Goal: Task Accomplishment & Management: Manage account settings

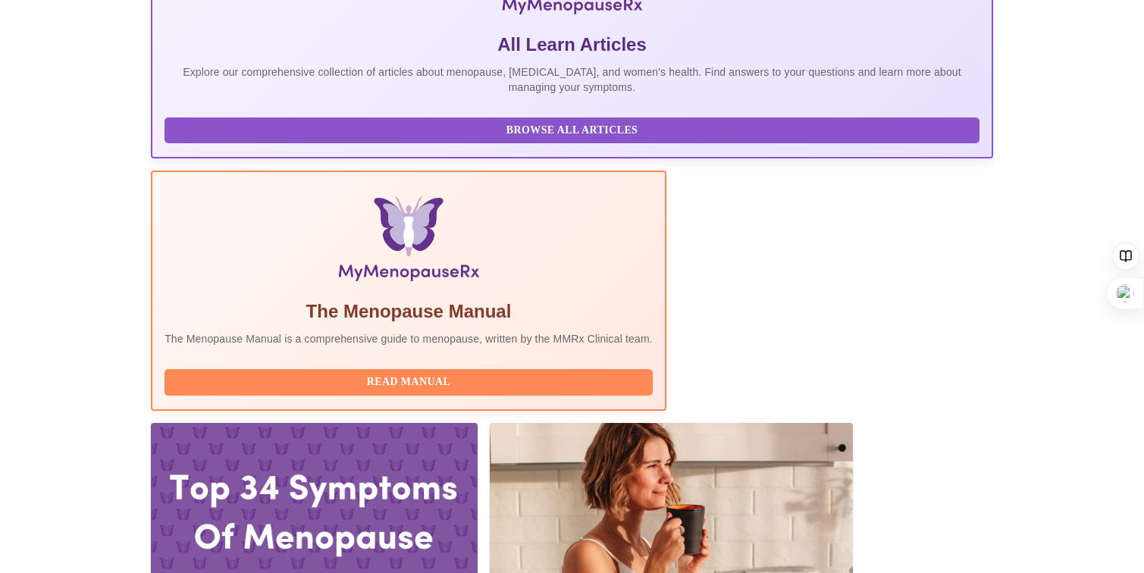
scroll to position [318, 0]
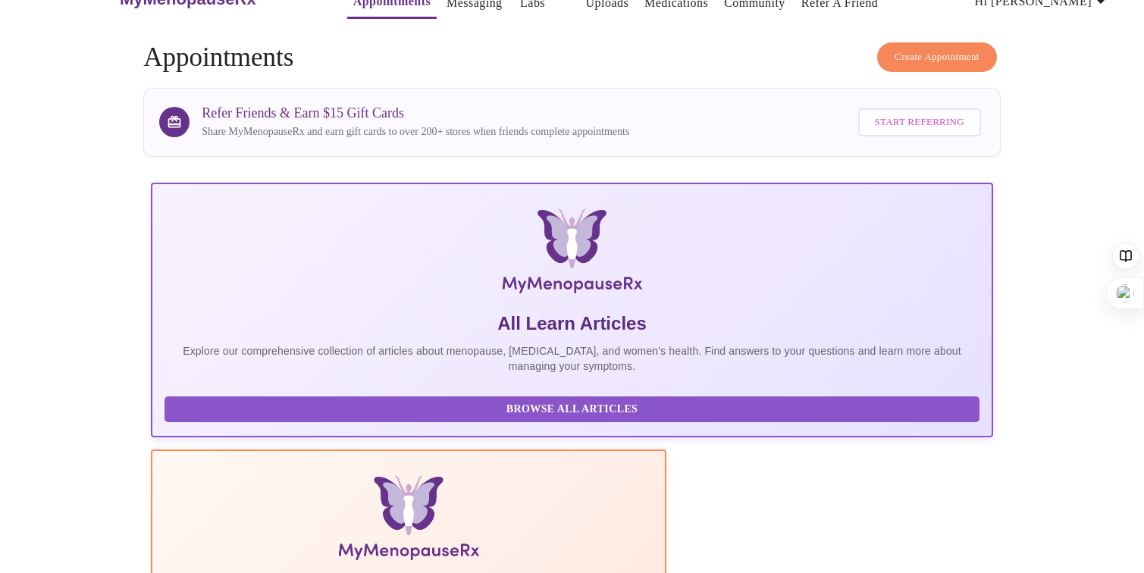
scroll to position [0, 0]
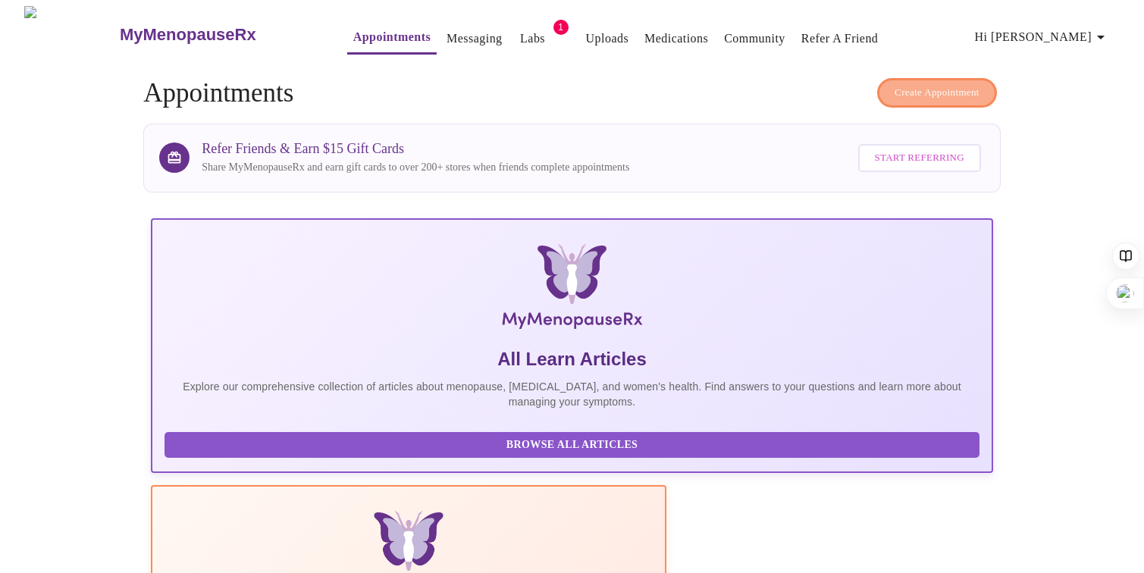
click at [902, 88] on span "Create Appointment" at bounding box center [937, 92] width 85 height 17
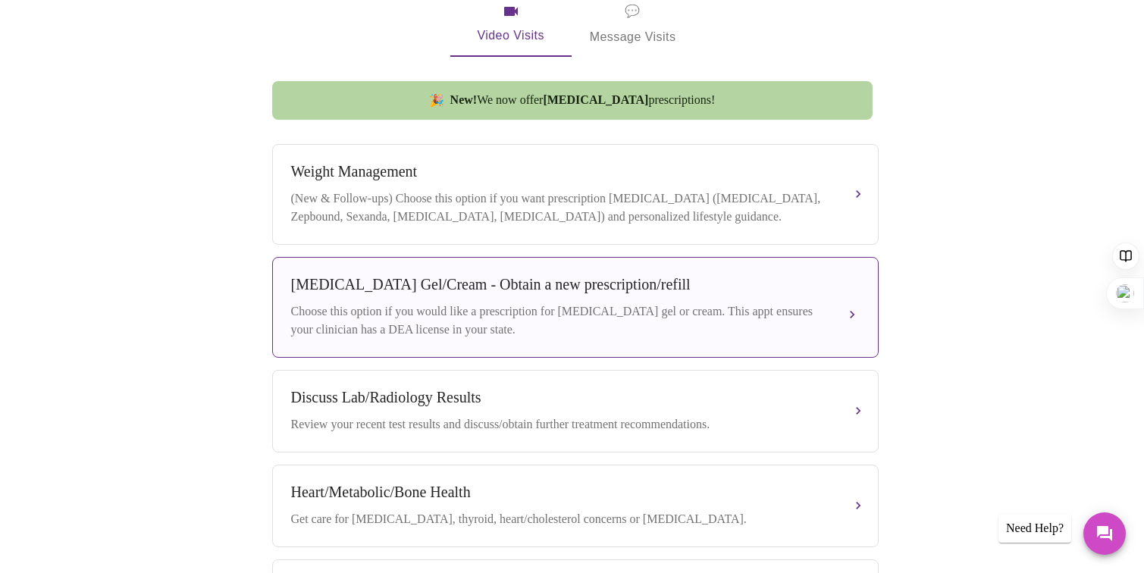
scroll to position [551, 0]
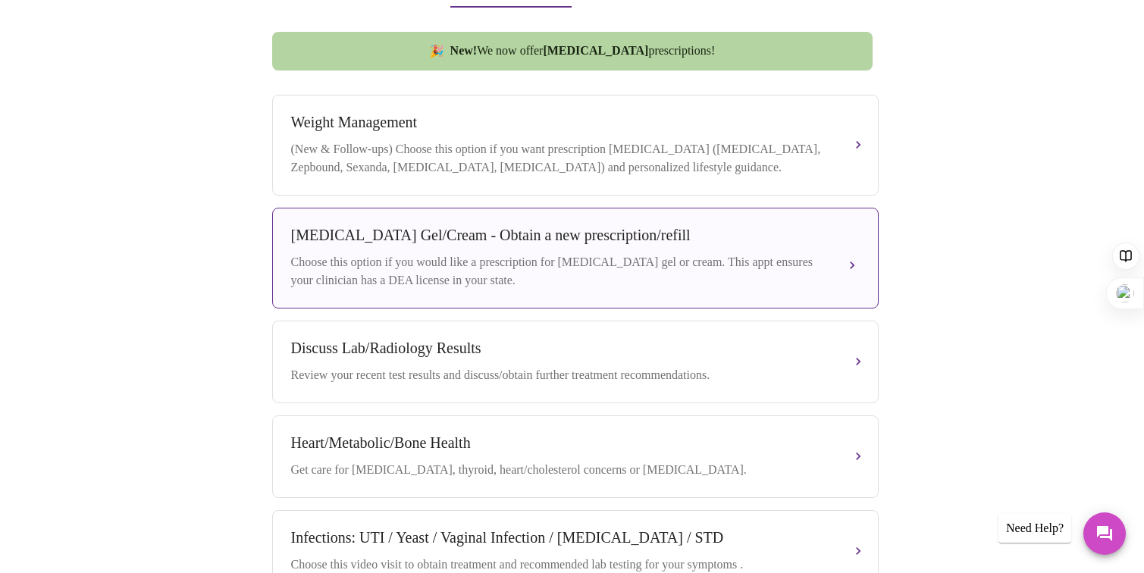
click at [369, 256] on div "Choose this option if you would like a prescription for testosterone gel or cre…" at bounding box center [560, 271] width 538 height 36
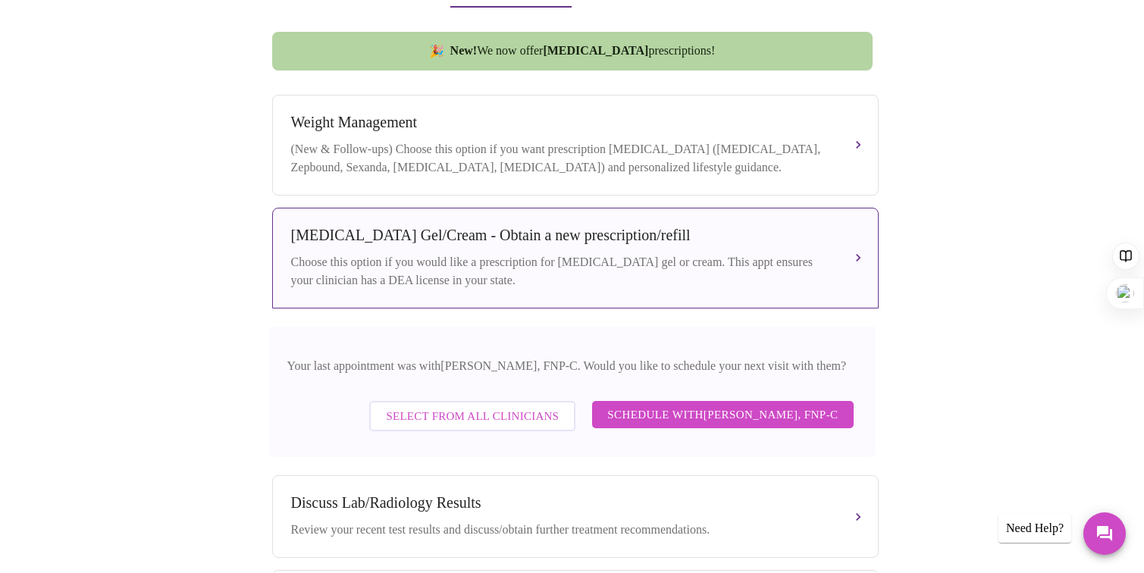
click at [437, 413] on span "Select from All Clinicians" at bounding box center [472, 416] width 173 height 20
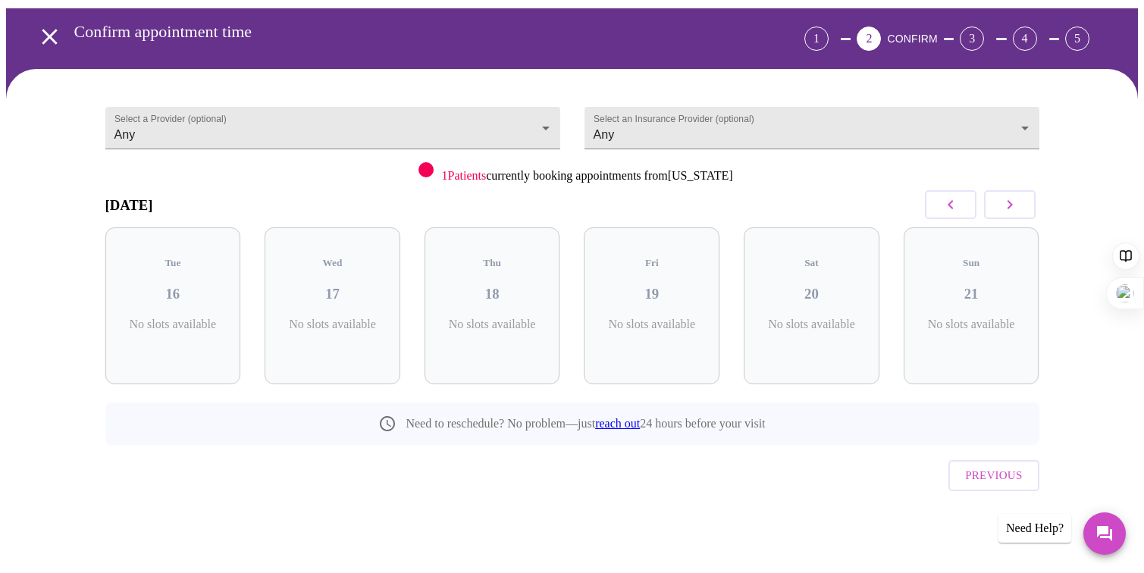
scroll to position [23, 0]
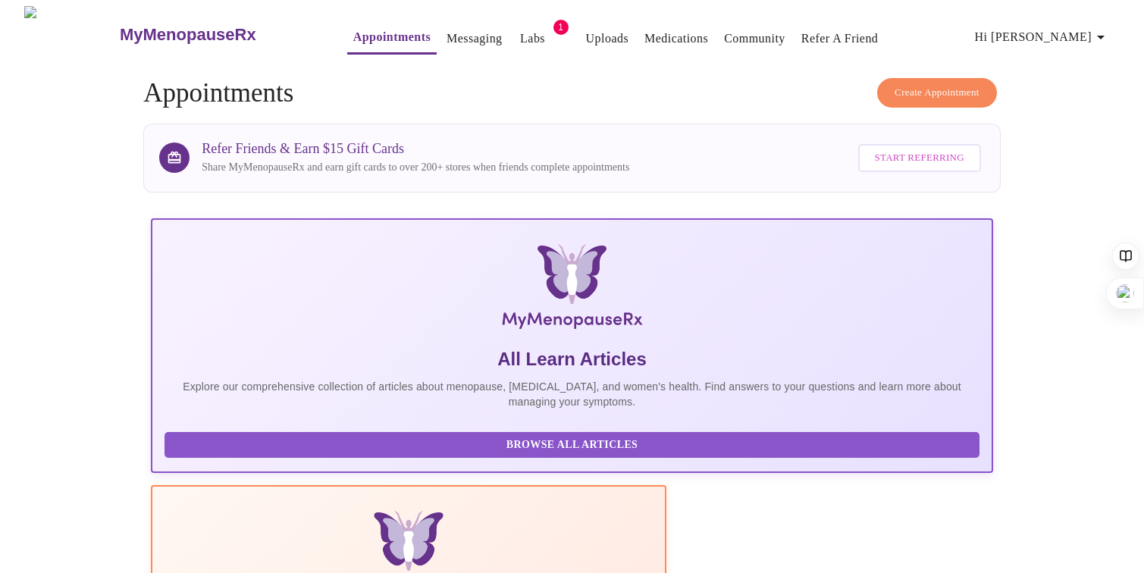
click at [520, 32] on link "Labs" at bounding box center [532, 38] width 25 height 21
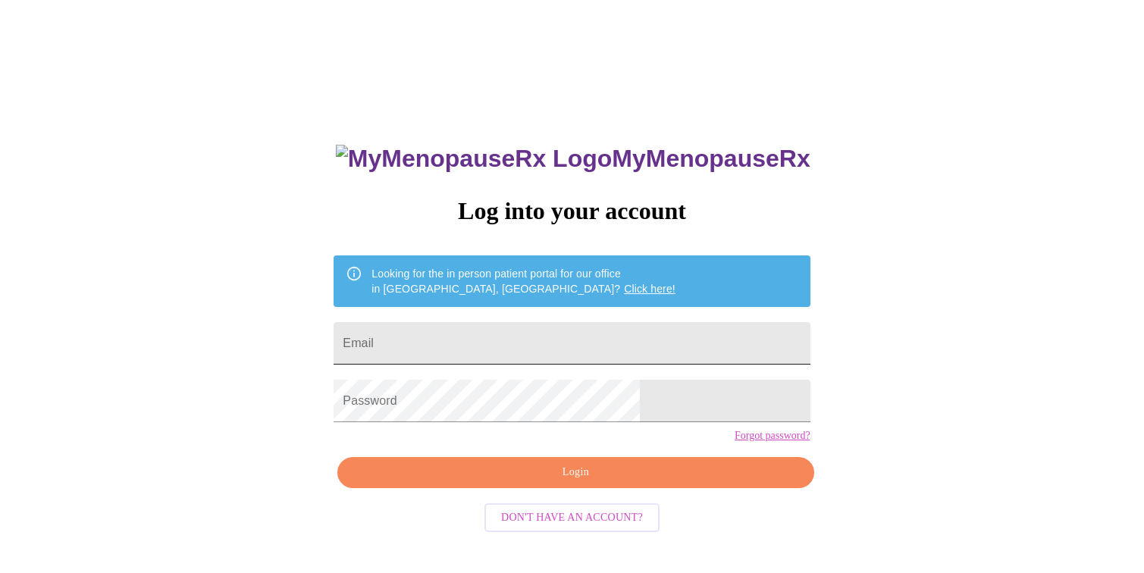
click at [468, 333] on input "Email" at bounding box center [572, 343] width 476 height 42
type input "[EMAIL_ADDRESS][DOMAIN_NAME]"
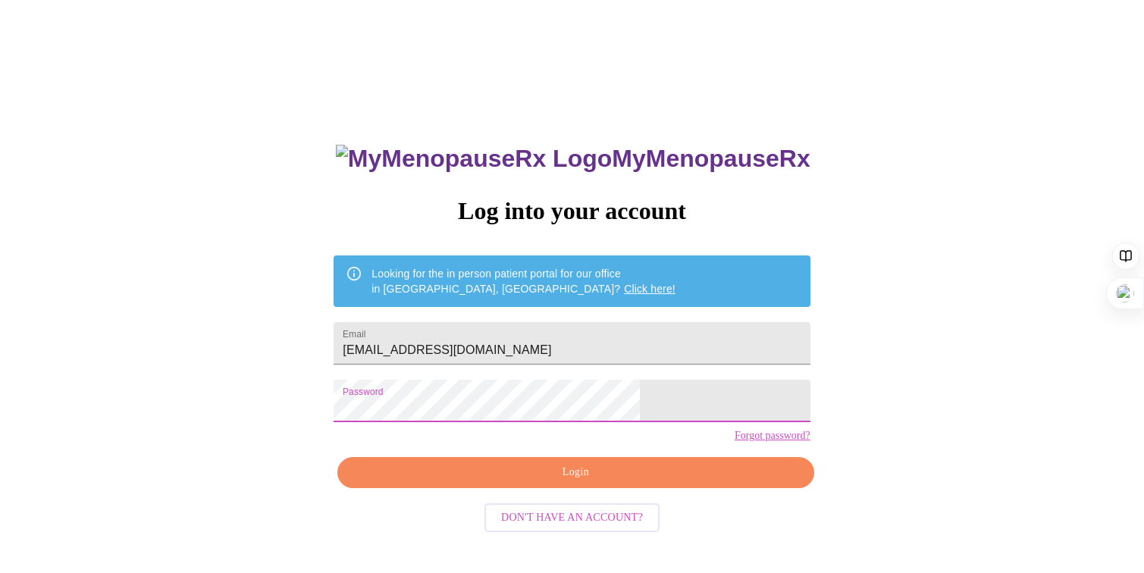
click at [558, 482] on span "Login" at bounding box center [575, 472] width 441 height 19
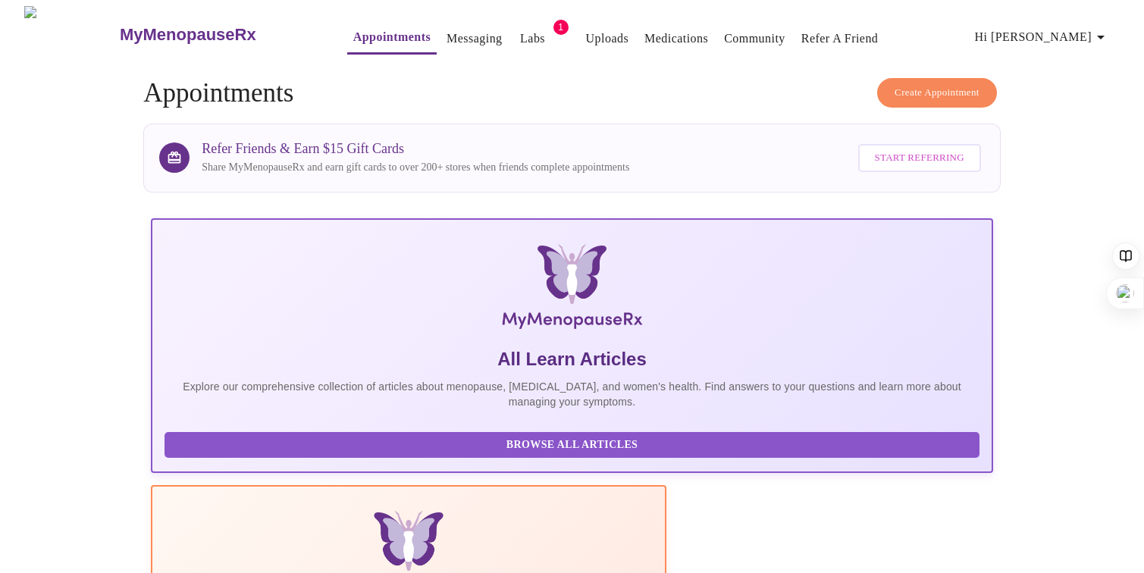
click at [1096, 27] on span "Hi [PERSON_NAME]" at bounding box center [1042, 37] width 135 height 21
click at [1071, 61] on li "Billing" at bounding box center [1082, 58] width 70 height 27
